Goal: Task Accomplishment & Management: Complete application form

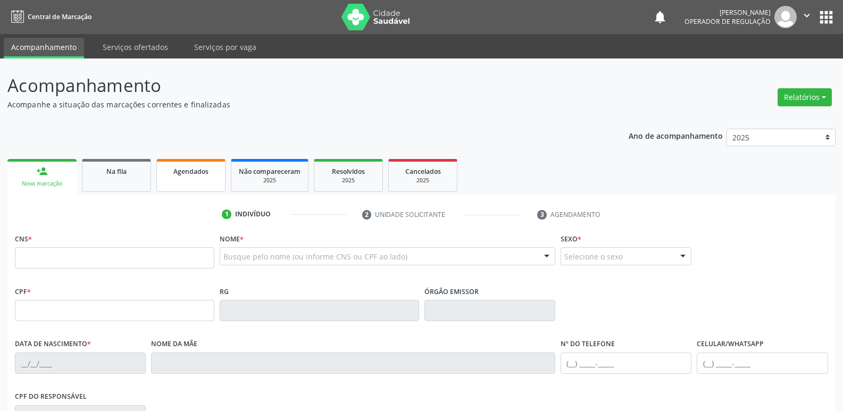
click at [185, 175] on span "Agendados" at bounding box center [190, 171] width 35 height 9
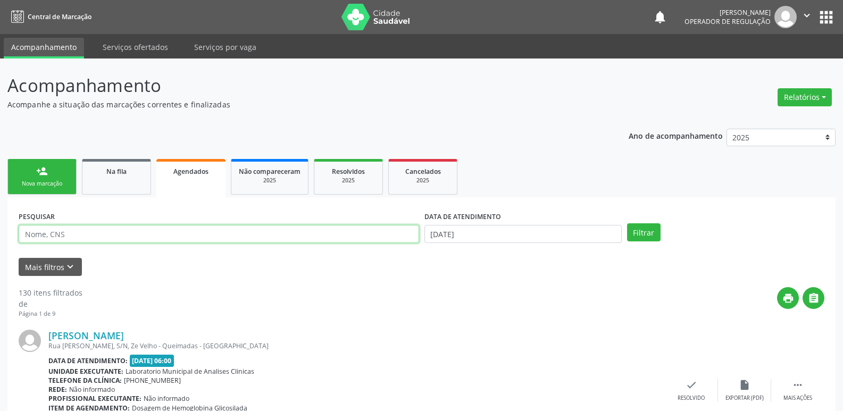
click at [337, 233] on input "text" at bounding box center [219, 234] width 400 height 18
type input "DIVANILDA G"
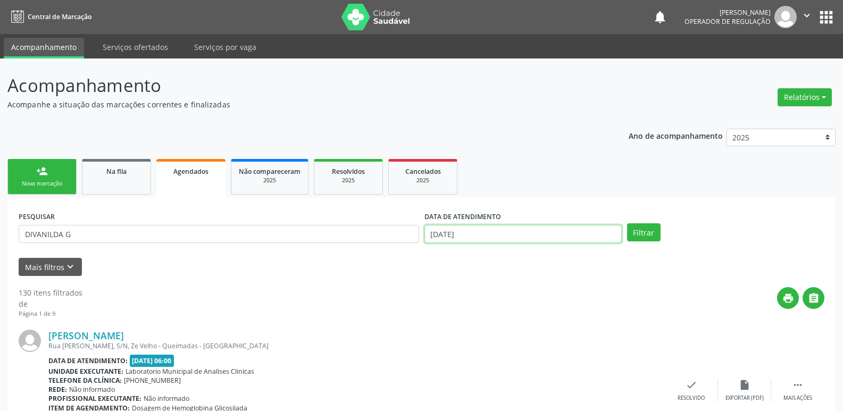
click at [430, 236] on input "[DATE]" at bounding box center [522, 234] width 197 height 18
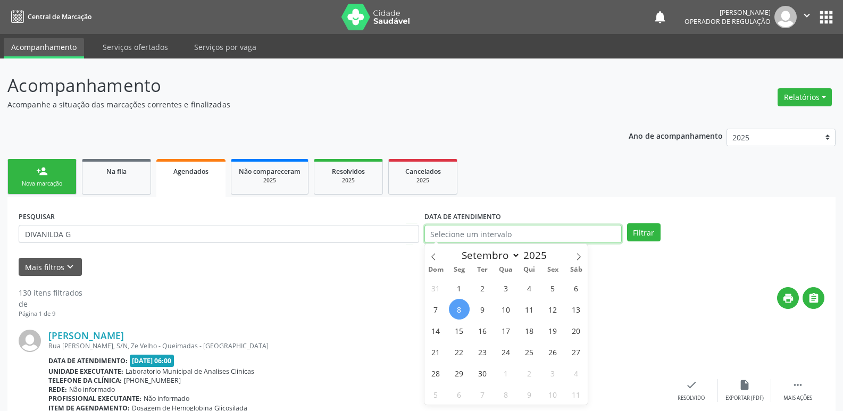
click at [627, 223] on button "Filtrar" at bounding box center [643, 232] width 33 height 18
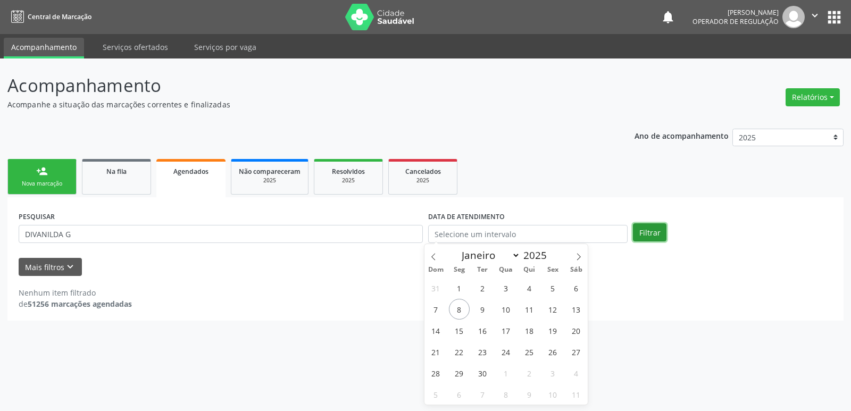
click at [657, 225] on button "Filtrar" at bounding box center [649, 232] width 33 height 18
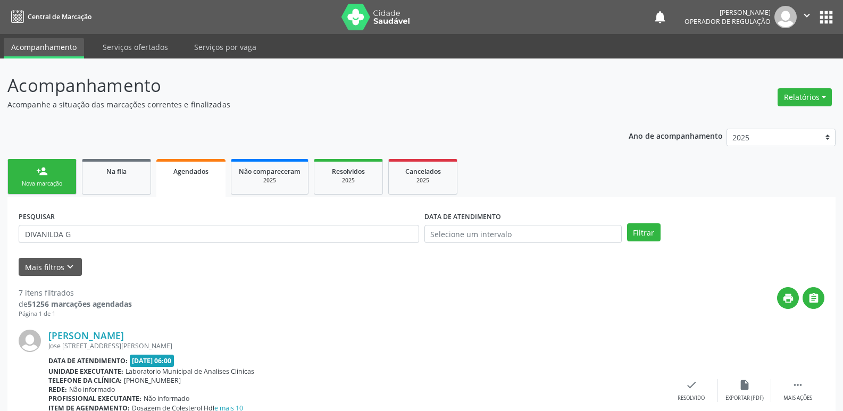
click at [54, 165] on link "person_add Nova marcação" at bounding box center [41, 177] width 69 height 36
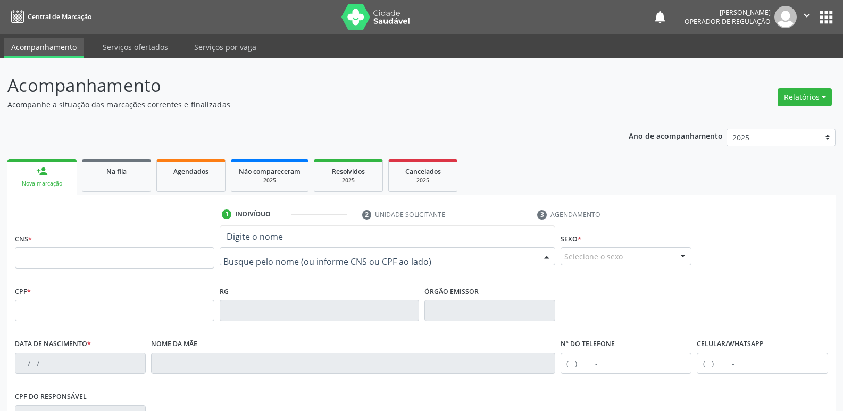
drag, startPoint x: 364, startPoint y: 252, endPoint x: 363, endPoint y: 260, distance: 8.5
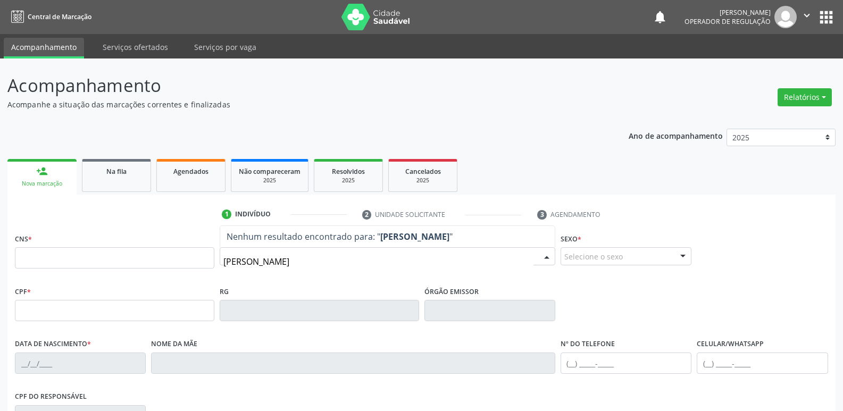
type input "[PERSON_NAME]"
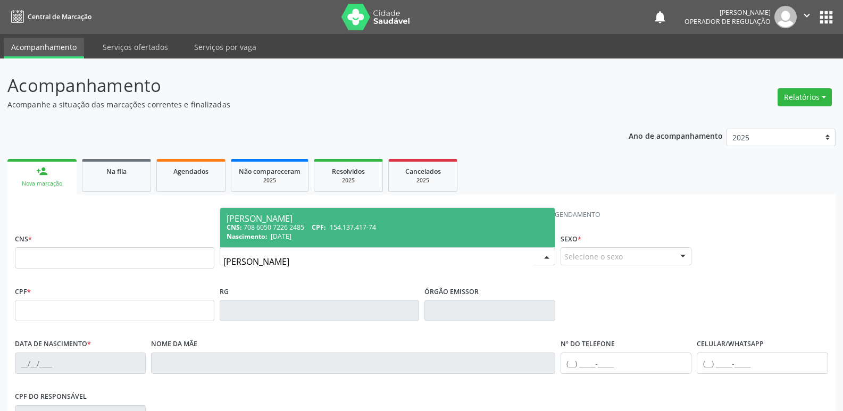
drag, startPoint x: 301, startPoint y: 236, endPoint x: 296, endPoint y: 224, distance: 12.1
click at [291, 236] on span "[DATE]" at bounding box center [281, 236] width 21 height 9
type input "708 6050 7226 2485"
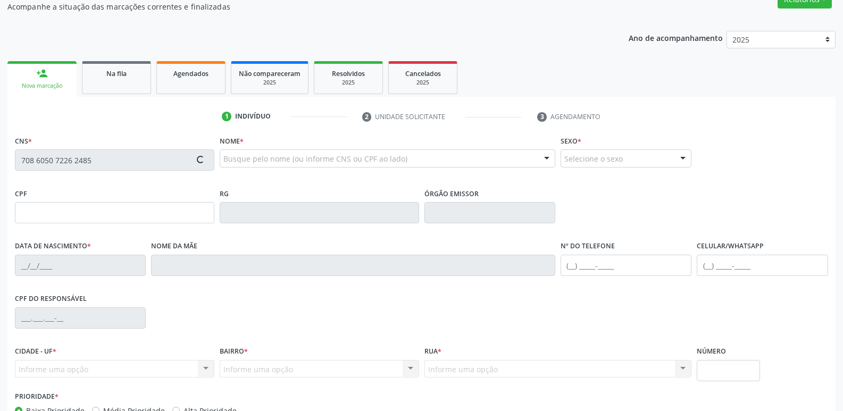
scroll to position [165, 0]
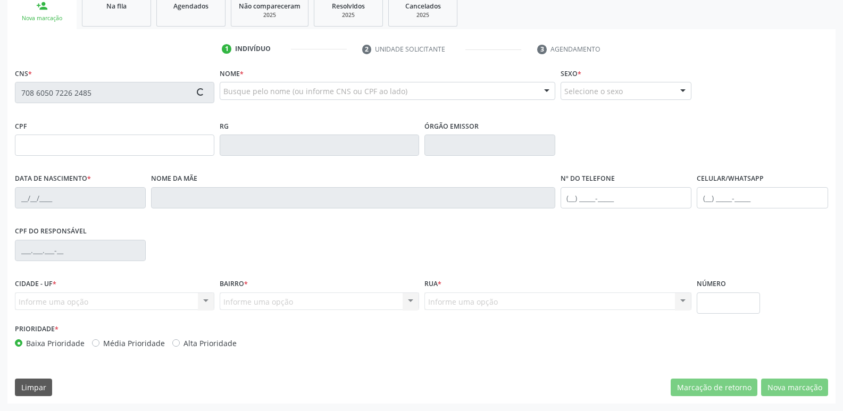
type input "154.137.417-74"
type input "[DATE]"
type input "[PERSON_NAME]"
type input "[PHONE_NUMBER]"
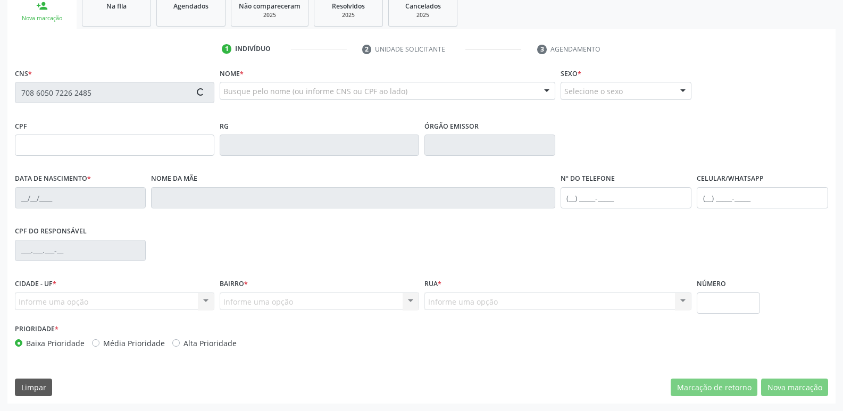
type input "860.269.337-00"
type input "70"
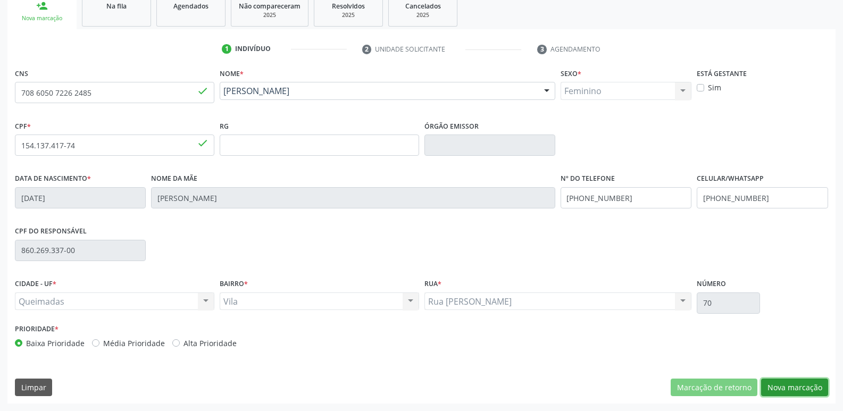
click at [798, 384] on button "Nova marcação" at bounding box center [794, 388] width 67 height 18
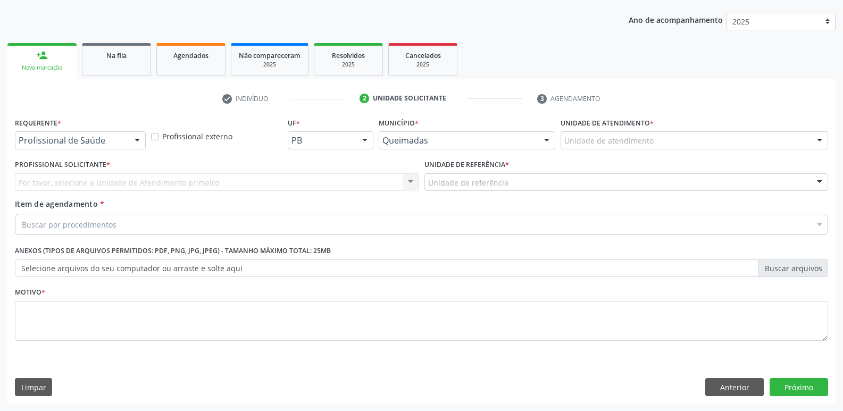
scroll to position [116, 0]
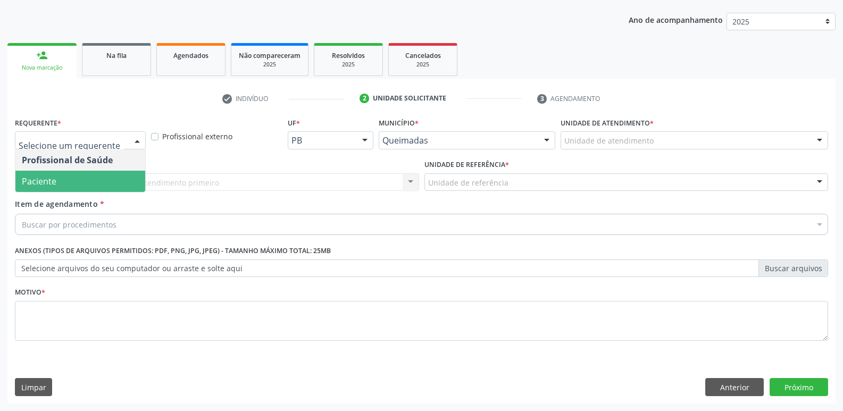
click at [73, 184] on span "Paciente" at bounding box center [80, 181] width 130 height 21
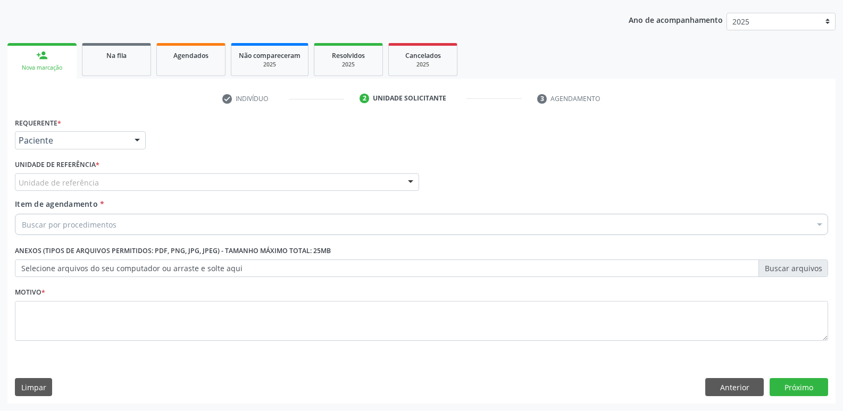
click at [67, 190] on div "Unidade de referência" at bounding box center [217, 182] width 404 height 18
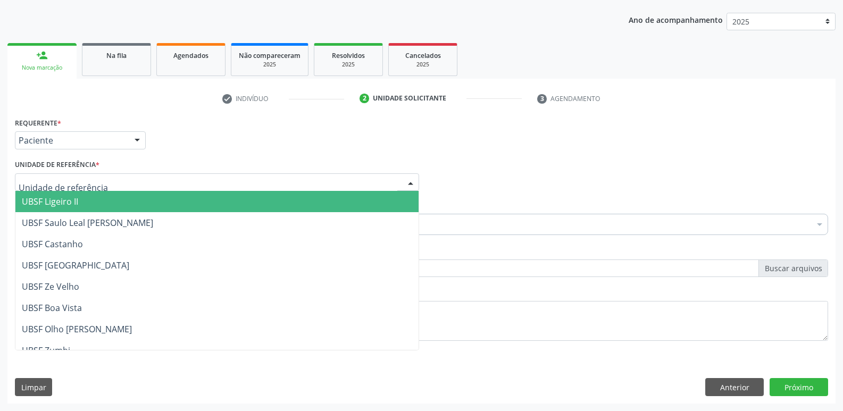
click at [75, 205] on span "UBSF Ligeiro II" at bounding box center [50, 202] width 56 height 12
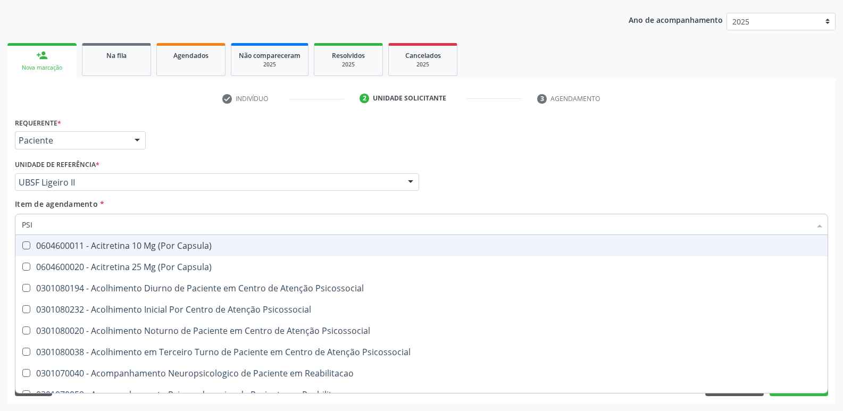
type input "PSIQ"
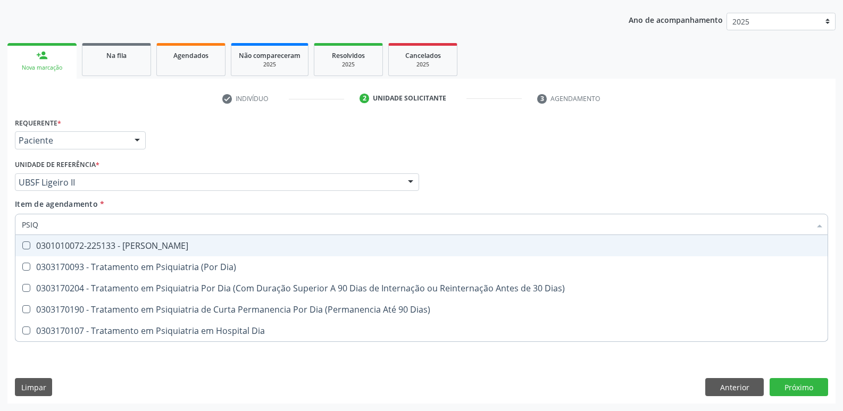
drag, startPoint x: 147, startPoint y: 251, endPoint x: 128, endPoint y: 236, distance: 24.2
click at [148, 250] on div "0301010072-225133 - [PERSON_NAME]" at bounding box center [421, 245] width 799 height 9
checkbox Psiquiatra "true"
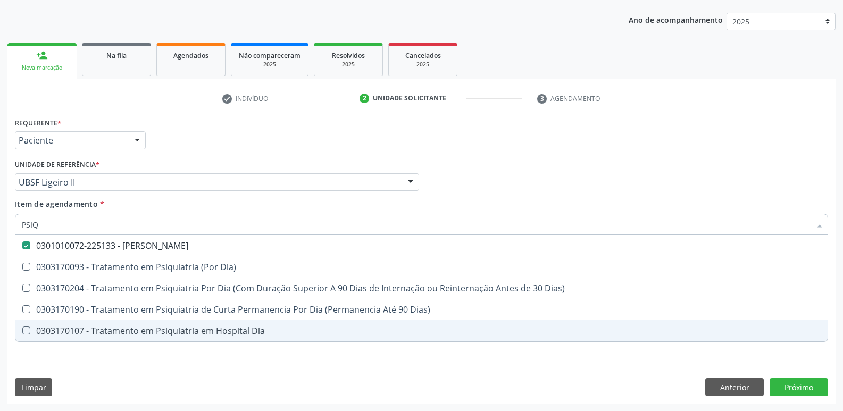
click at [115, 365] on div "Requerente * Paciente Profissional de Saúde Paciente Nenhum resultado encontrad…" at bounding box center [421, 259] width 828 height 289
checkbox Dia\) "true"
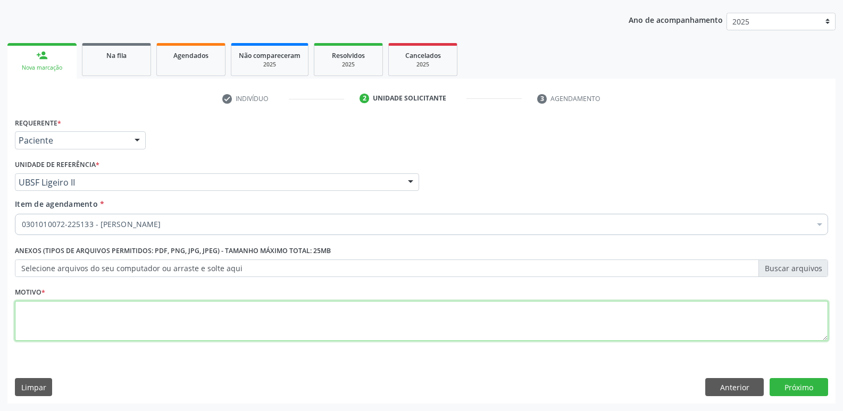
click at [81, 315] on textarea at bounding box center [421, 321] width 813 height 40
paste textarea "S"
type textarea "SD"
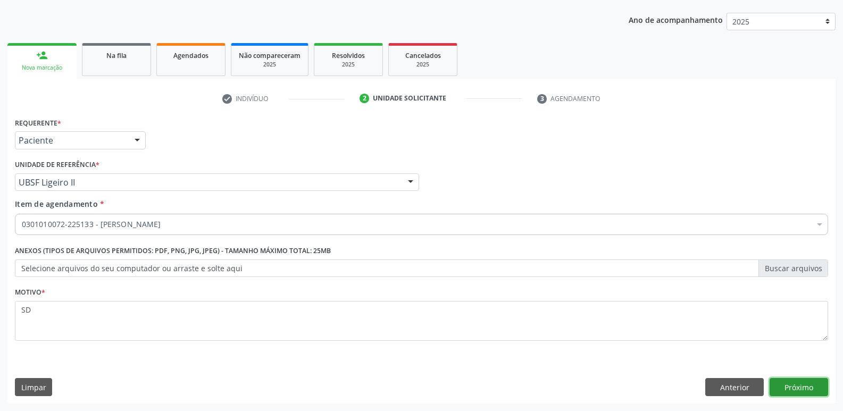
click at [808, 393] on button "Próximo" at bounding box center [798, 387] width 58 height 18
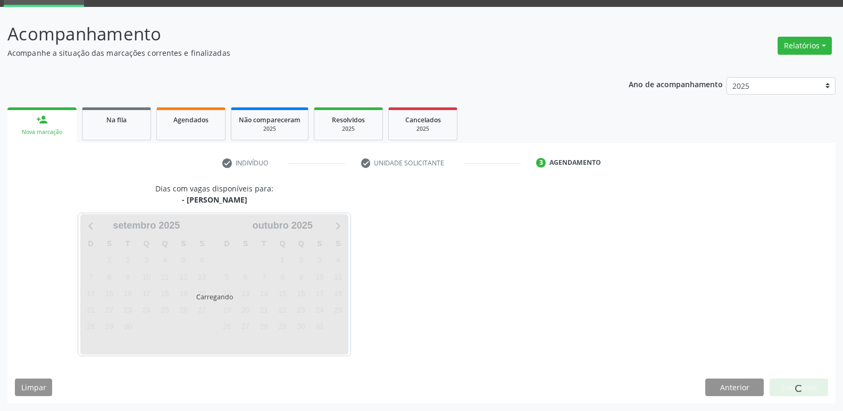
scroll to position [52, 0]
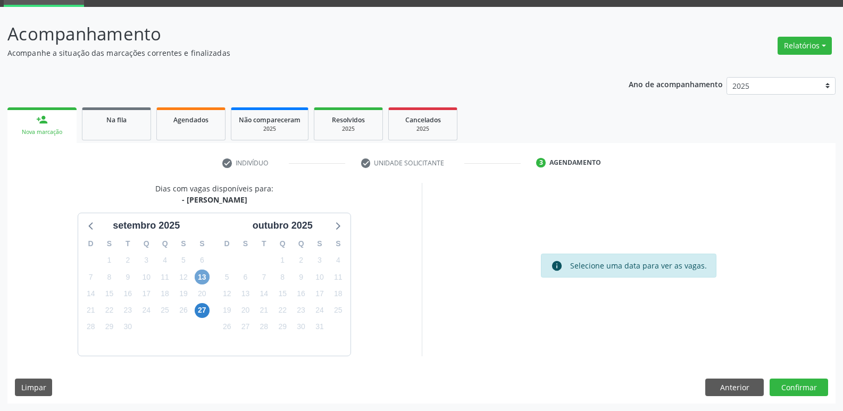
click at [197, 276] on span "13" at bounding box center [202, 277] width 15 height 15
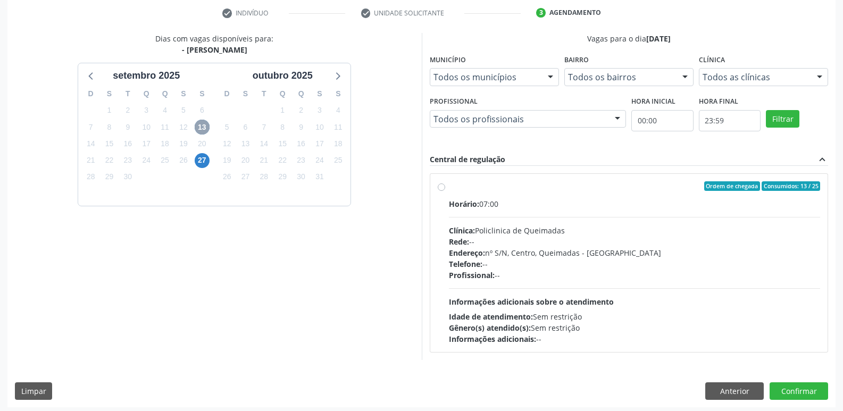
scroll to position [205, 0]
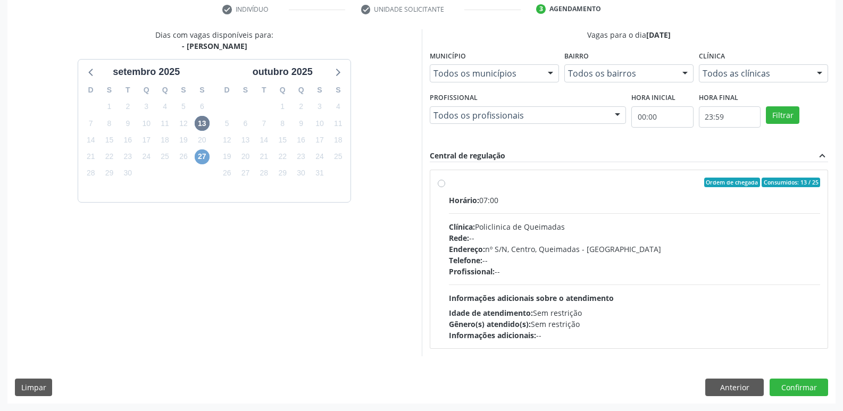
click at [203, 156] on span "27" at bounding box center [202, 156] width 15 height 15
